Goal: Task Accomplishment & Management: Manage account settings

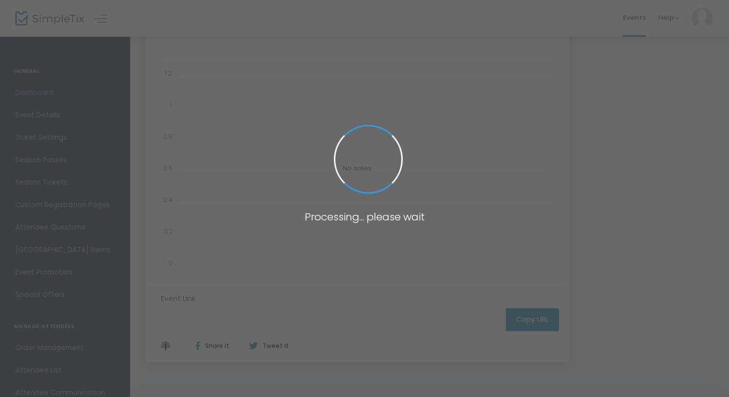
scroll to position [154, 0]
type input "[URL][DOMAIN_NAME][PERSON_NAME]"
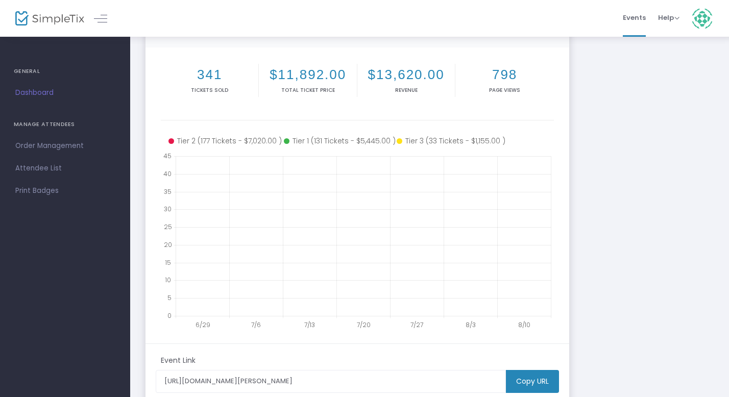
scroll to position [119, 0]
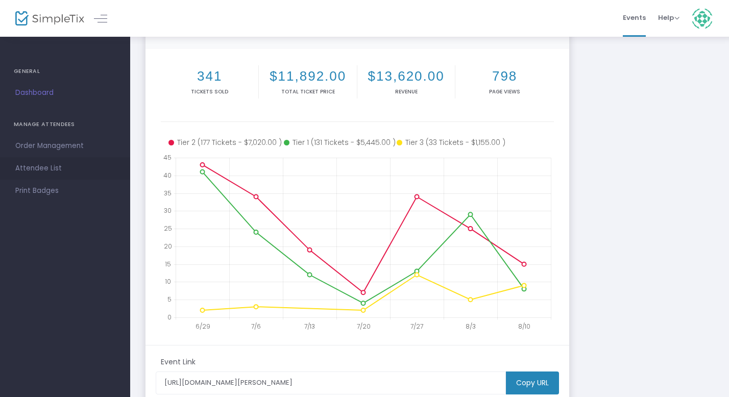
click at [37, 169] on span "Attendee List" at bounding box center [65, 168] width 100 height 13
